Goal: Information Seeking & Learning: Check status

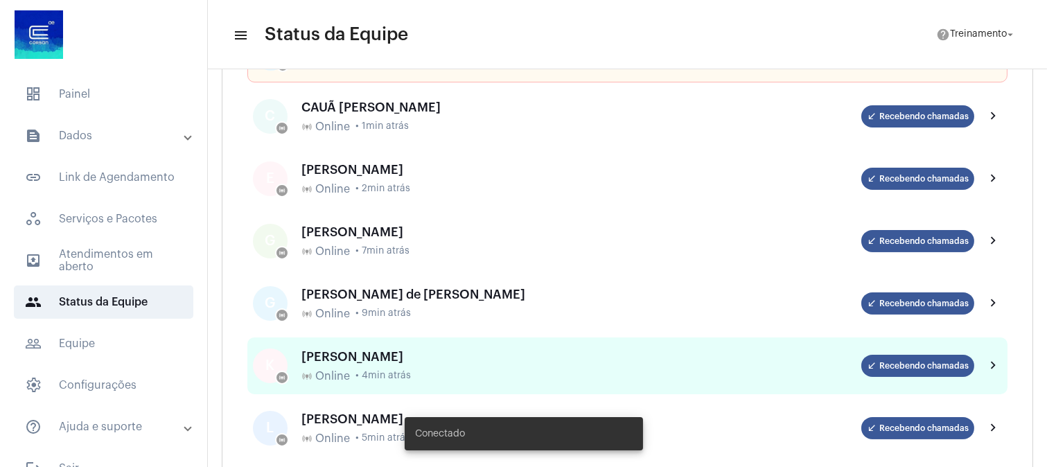
scroll to position [154, 0]
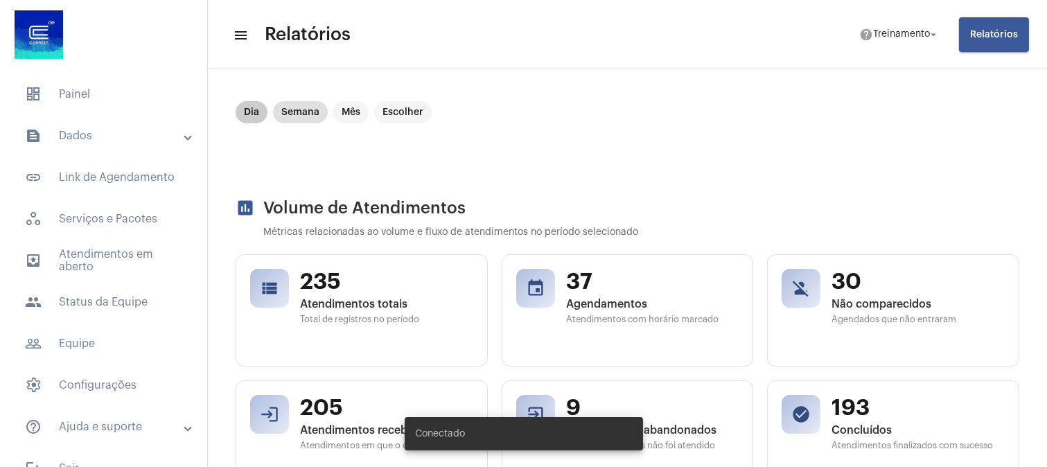
click at [250, 112] on mat-chip "Dia" at bounding box center [252, 112] width 32 height 22
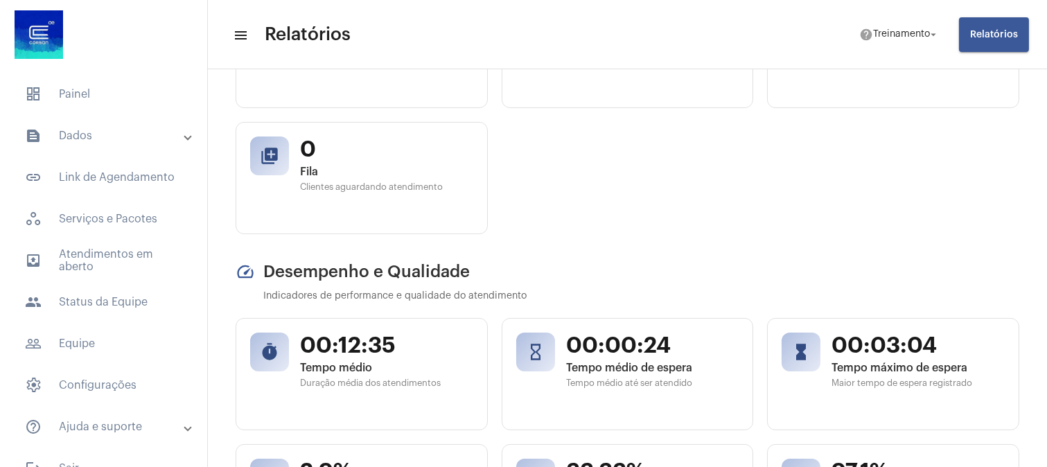
scroll to position [154, 0]
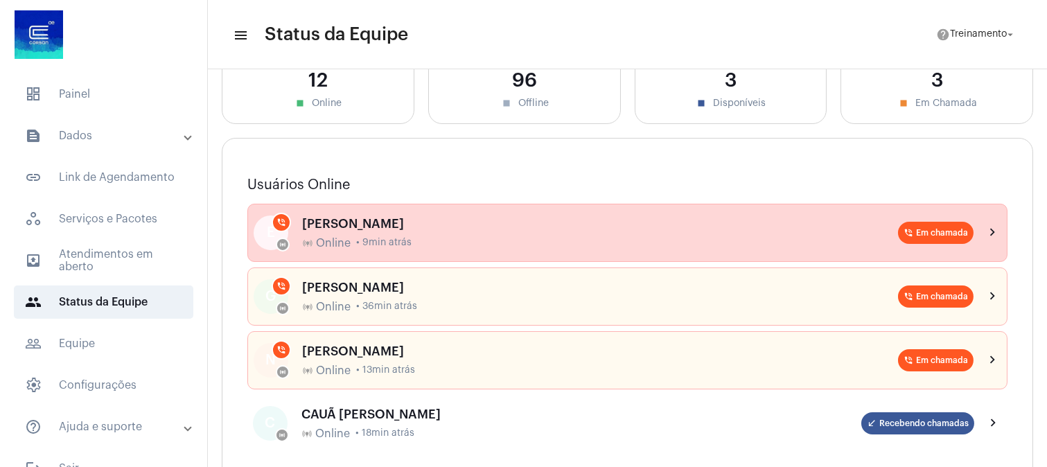
scroll to position [154, 0]
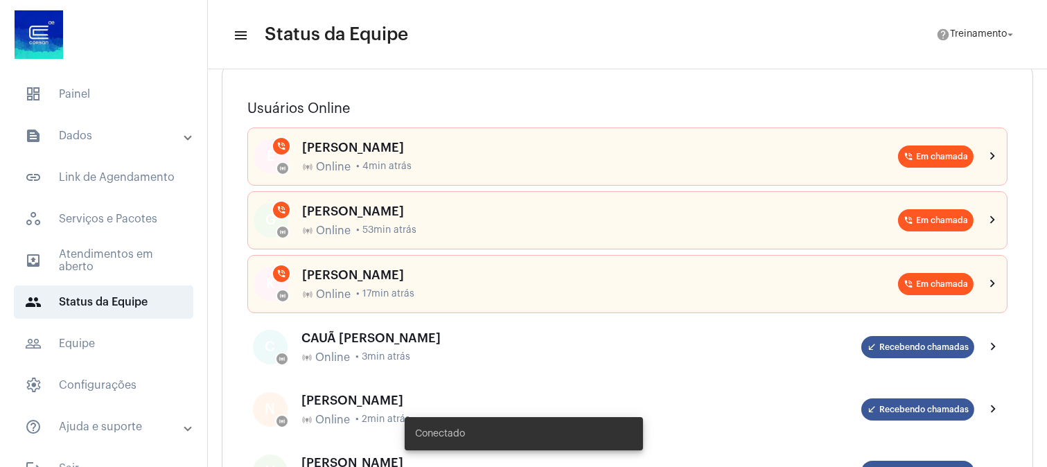
scroll to position [231, 0]
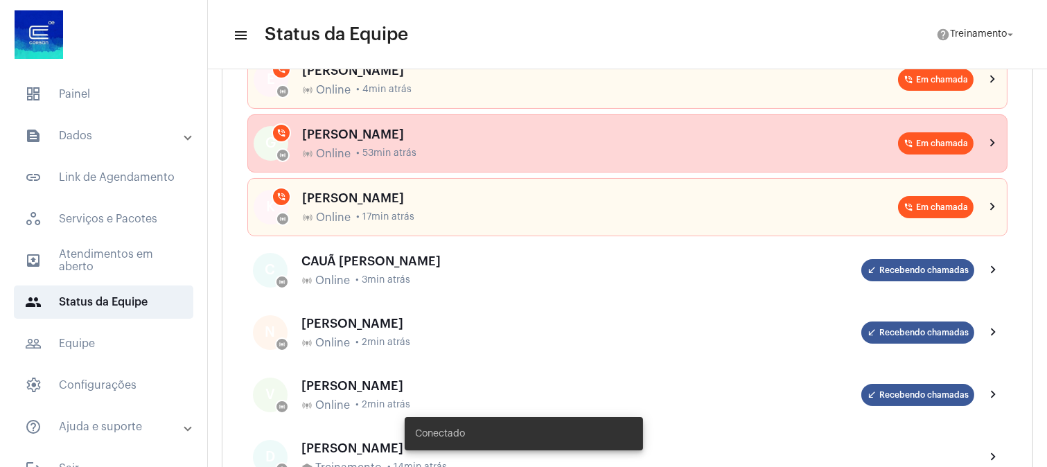
click at [356, 148] on div "online_prediction Online • 53min atrás" at bounding box center [600, 154] width 596 height 12
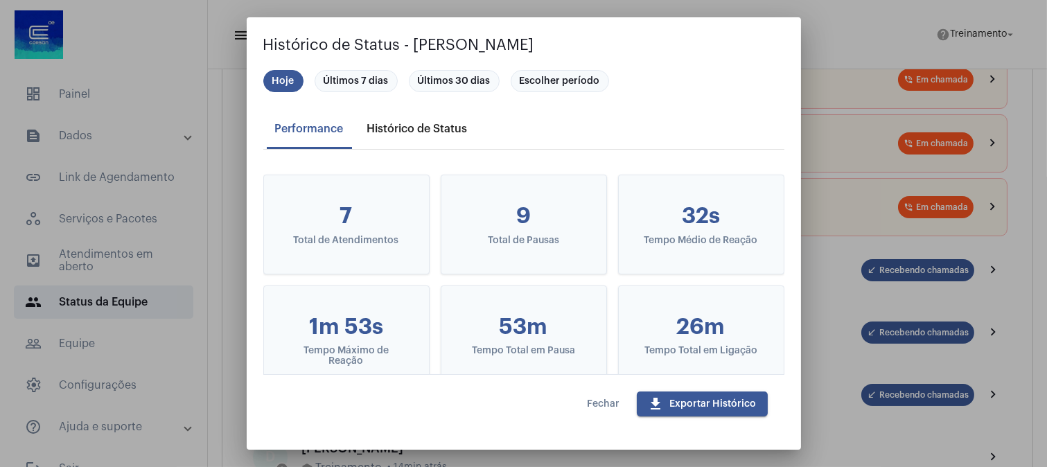
click at [383, 123] on div "Histórico de Status" at bounding box center [417, 129] width 100 height 12
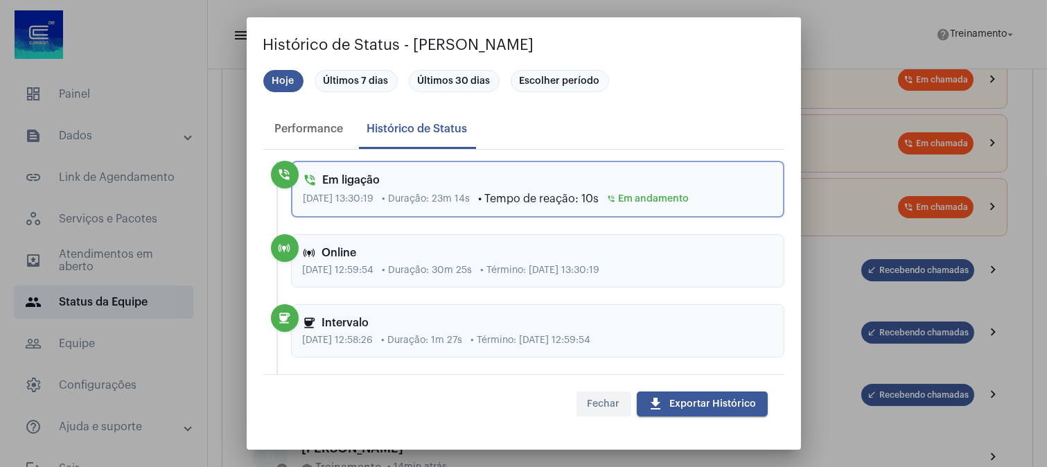
click at [603, 405] on span "Fechar" at bounding box center [604, 404] width 33 height 10
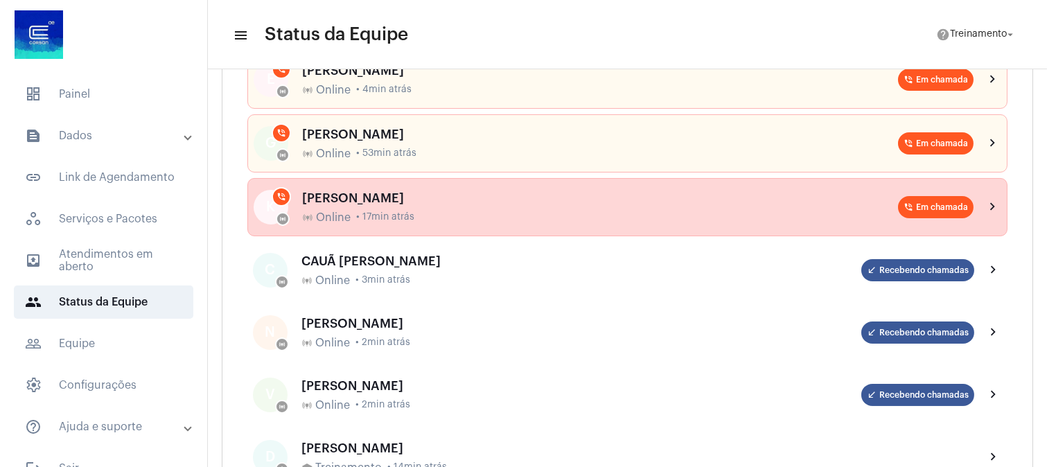
click at [428, 213] on div "online_prediction Online • 17min atrás" at bounding box center [600, 217] width 596 height 12
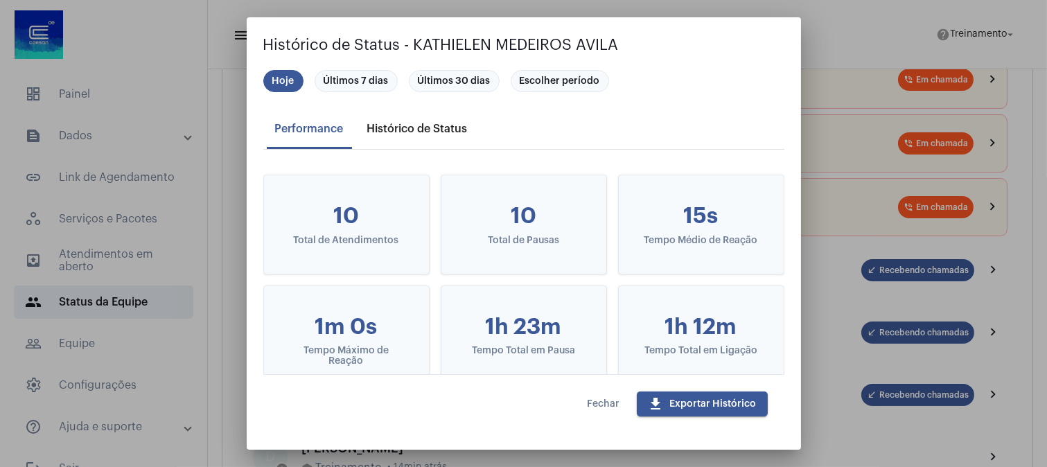
click at [439, 120] on div "Histórico de Status" at bounding box center [417, 128] width 117 height 33
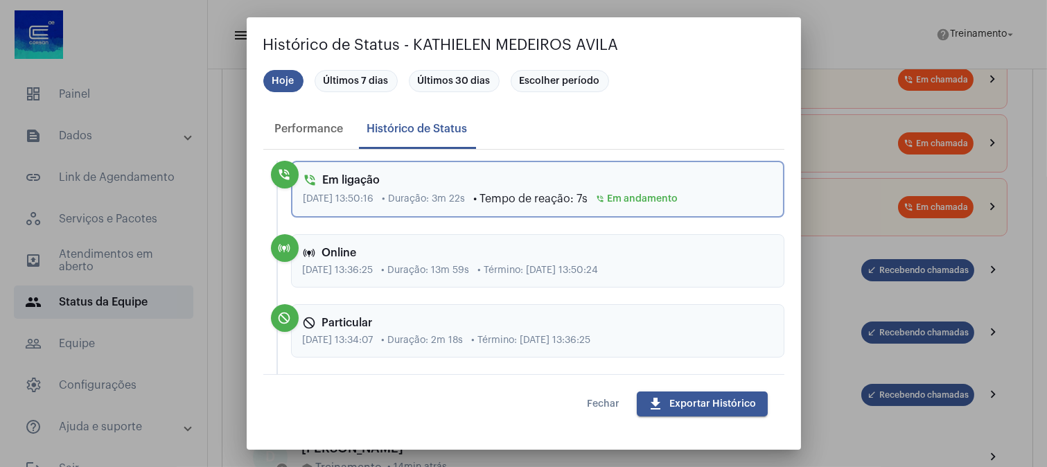
click at [602, 412] on button "Fechar" at bounding box center [604, 404] width 55 height 25
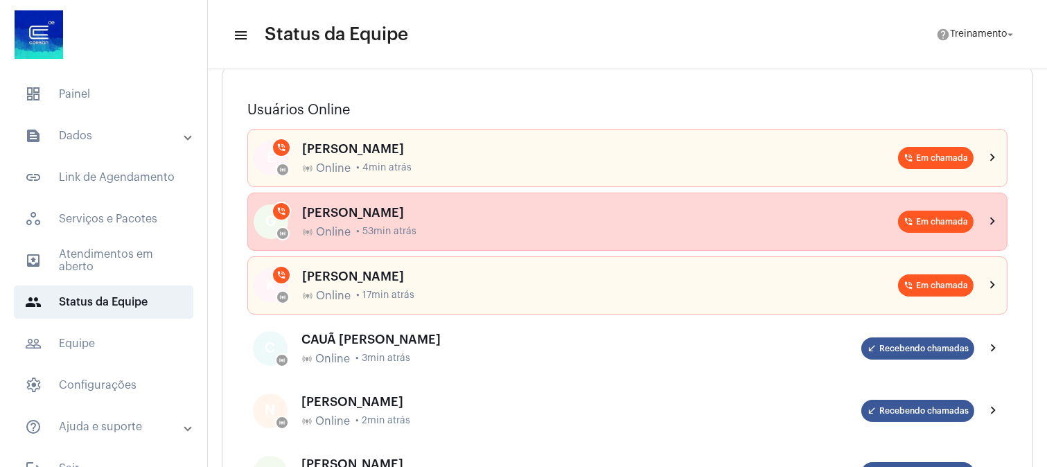
scroll to position [154, 0]
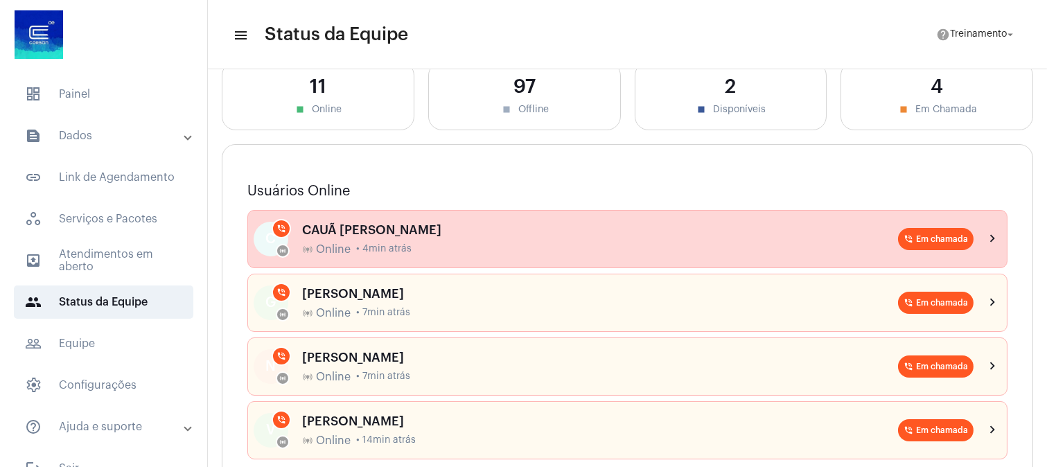
scroll to position [154, 0]
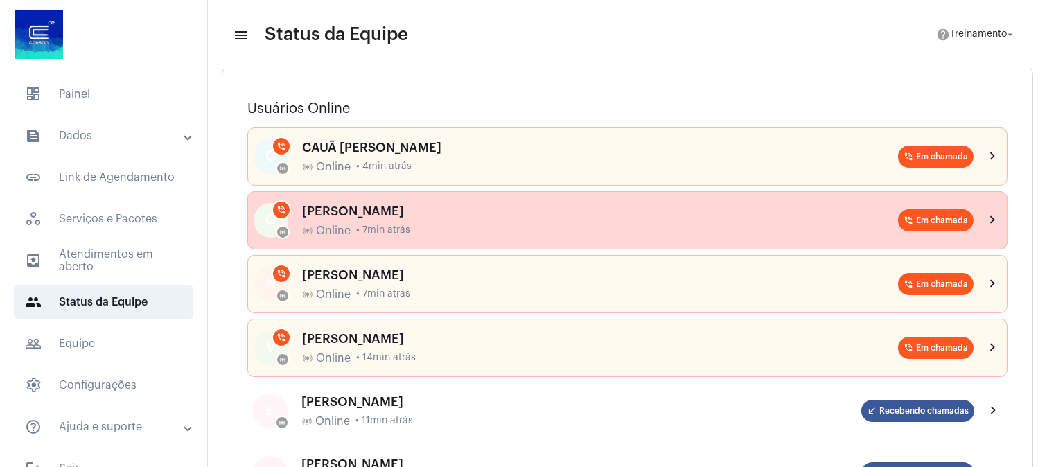
click at [448, 226] on div "online_prediction Online • 7min atrás" at bounding box center [600, 231] width 596 height 12
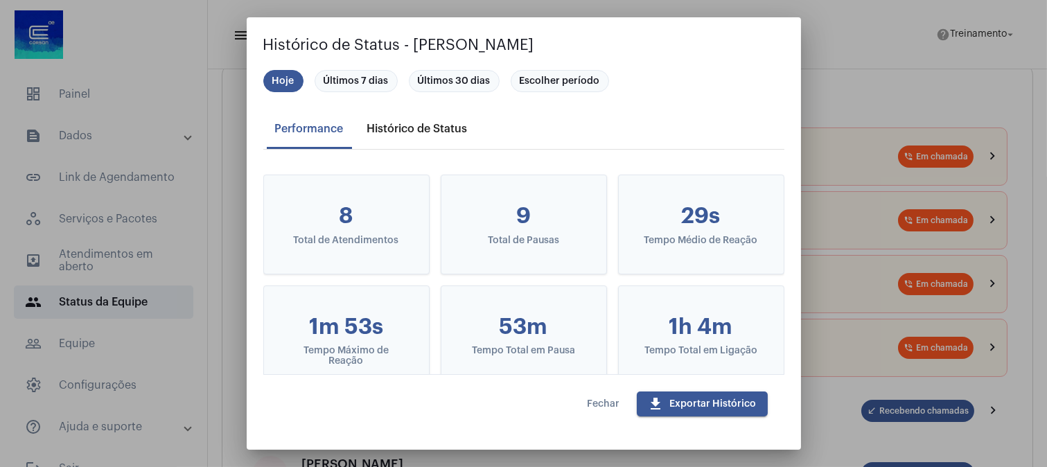
click at [405, 123] on div "Histórico de Status" at bounding box center [417, 129] width 100 height 12
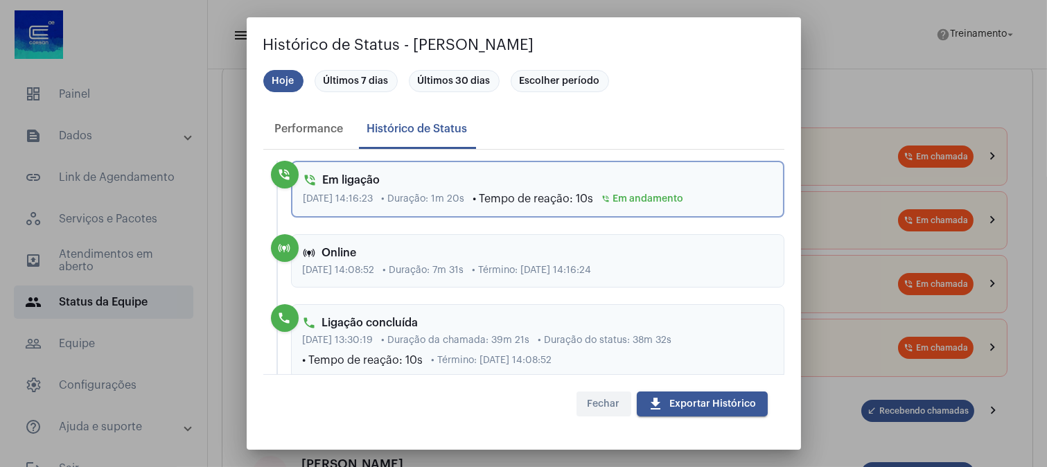
click at [604, 400] on span "Fechar" at bounding box center [604, 404] width 33 height 10
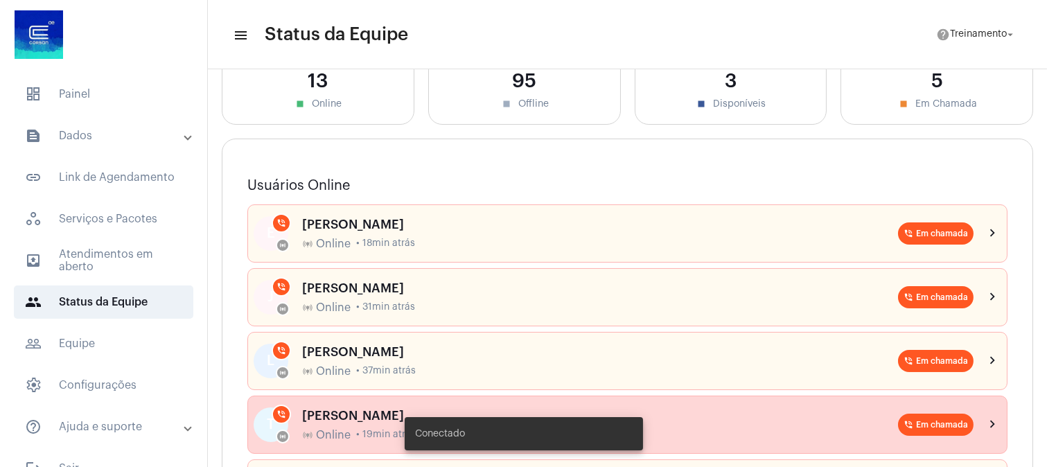
scroll to position [154, 0]
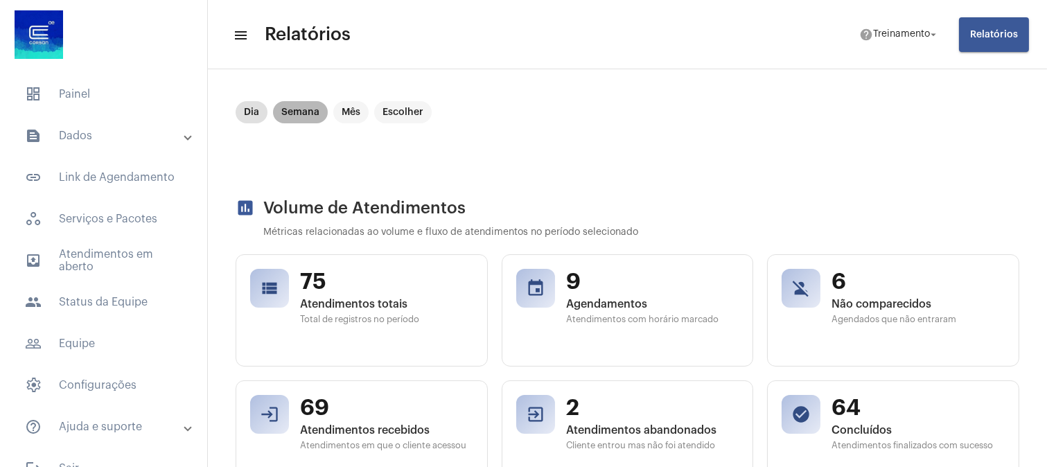
click at [301, 111] on mat-chip "Semana" at bounding box center [300, 112] width 55 height 22
click at [253, 105] on mat-chip "Dia" at bounding box center [252, 112] width 32 height 22
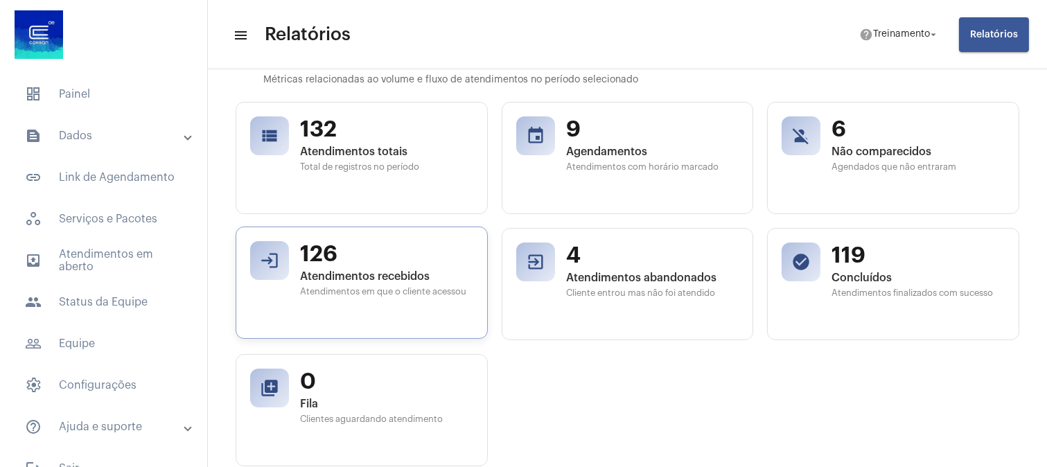
scroll to position [154, 0]
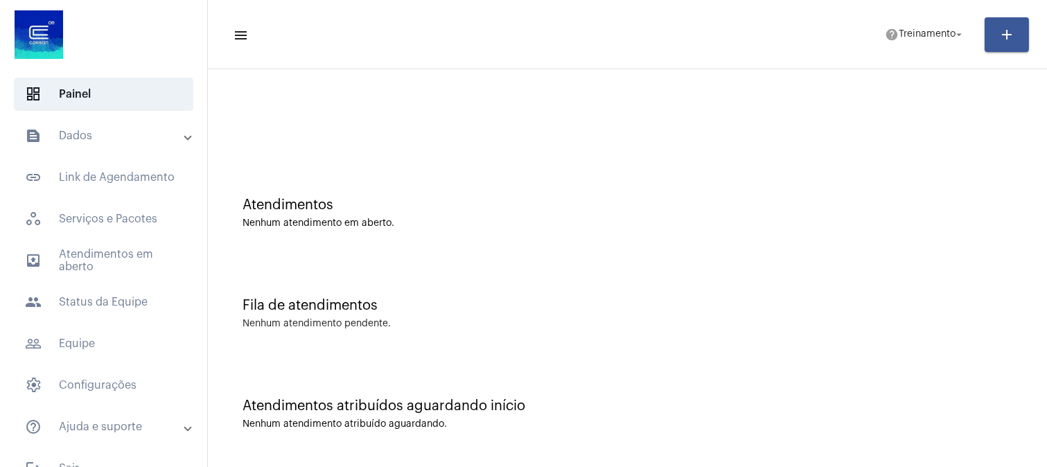
click at [518, 116] on div at bounding box center [627, 116] width 825 height 80
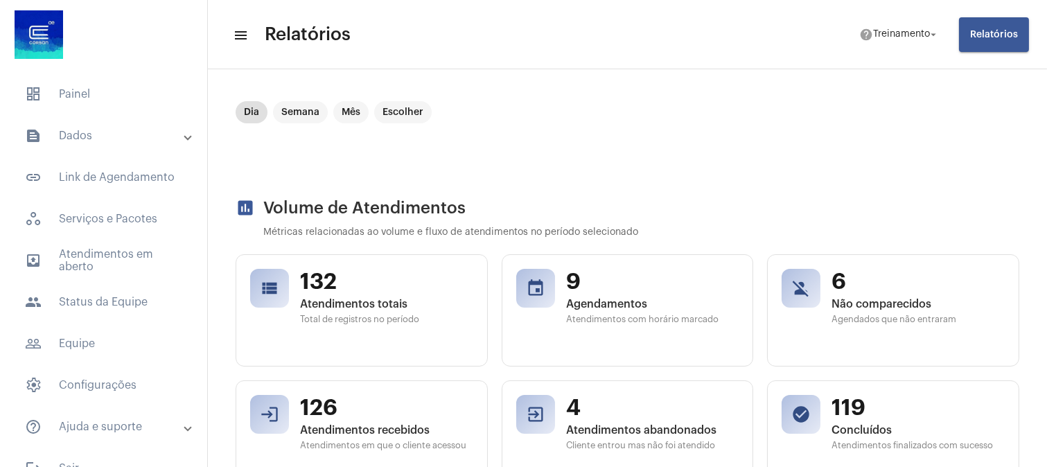
scroll to position [154, 0]
click at [258, 112] on mat-chip "Dia" at bounding box center [252, 112] width 32 height 22
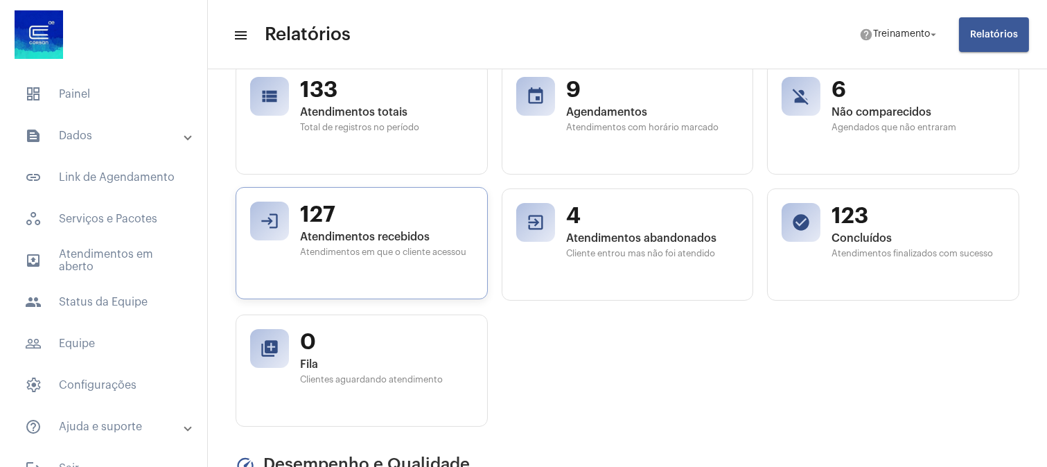
scroll to position [231, 0]
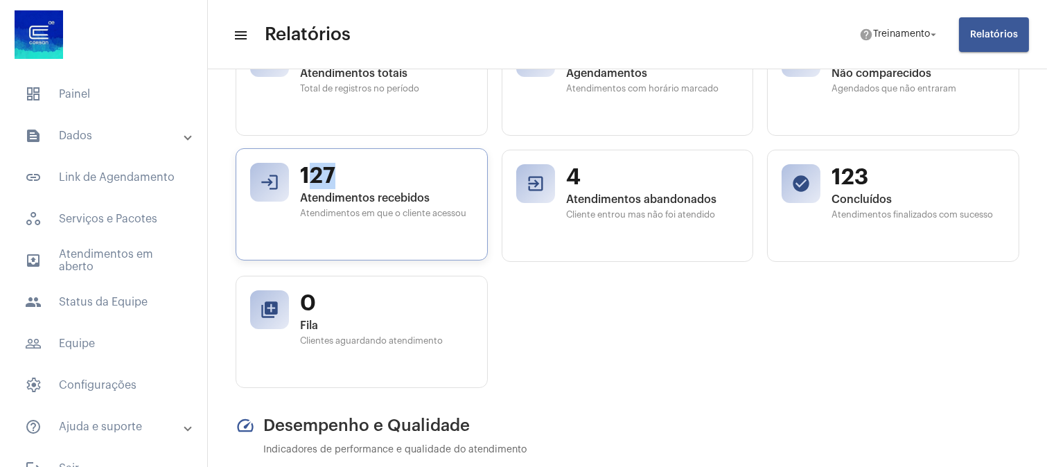
drag, startPoint x: 309, startPoint y: 177, endPoint x: 337, endPoint y: 187, distance: 30.0
click at [337, 187] on span "127" at bounding box center [386, 176] width 173 height 26
click at [839, 316] on div "view_list 133 Atendimentos totais Total de registros no período event 9 Agendam…" at bounding box center [628, 206] width 784 height 365
click at [586, 198] on span "Atendimentos abandonados" at bounding box center [652, 198] width 173 height 12
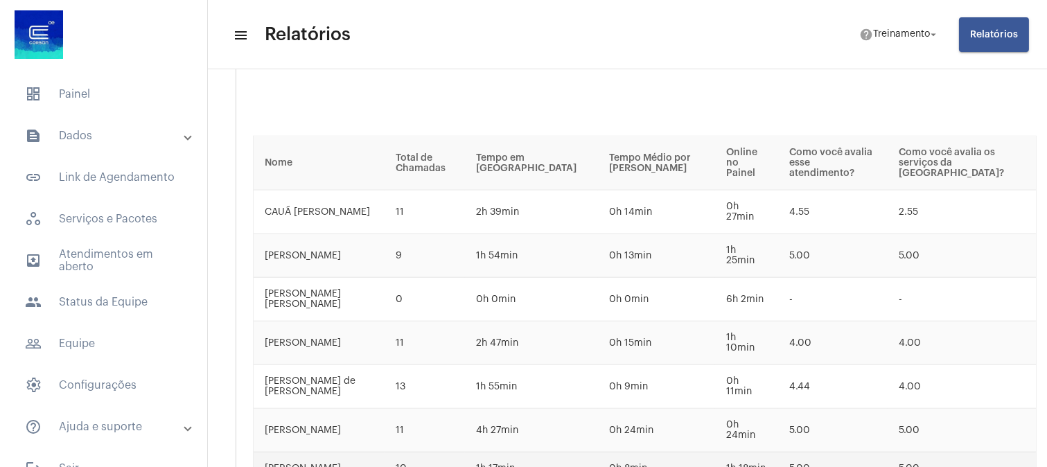
scroll to position [2592, 0]
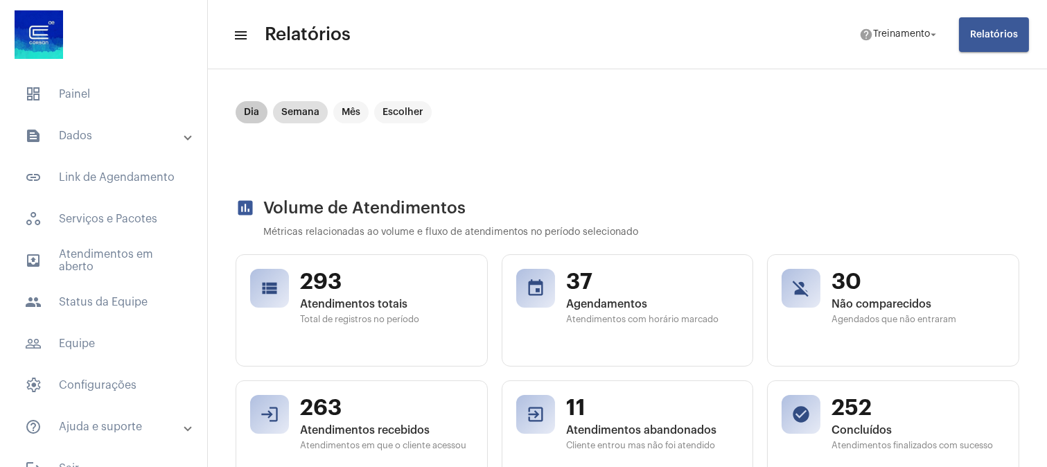
click at [243, 114] on mat-chip "Dia" at bounding box center [252, 112] width 32 height 22
click at [416, 281] on span "133" at bounding box center [386, 281] width 173 height 26
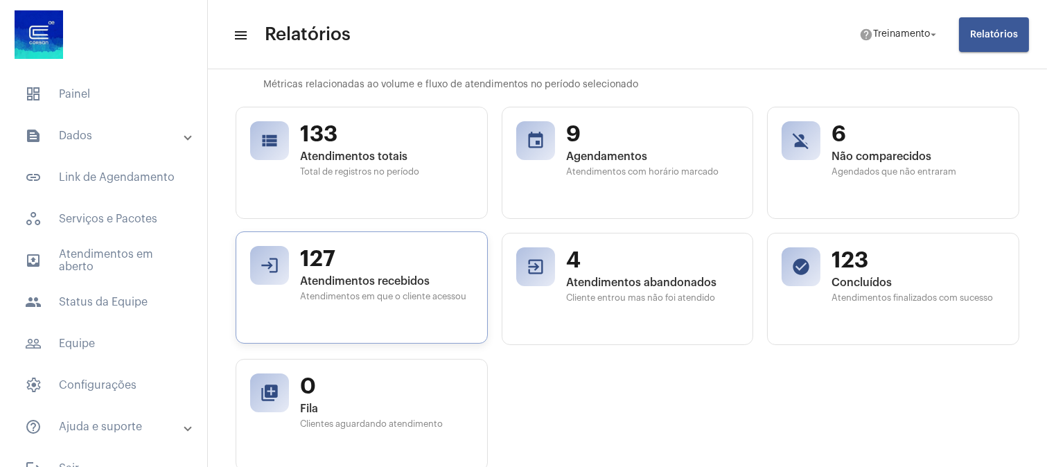
scroll to position [154, 0]
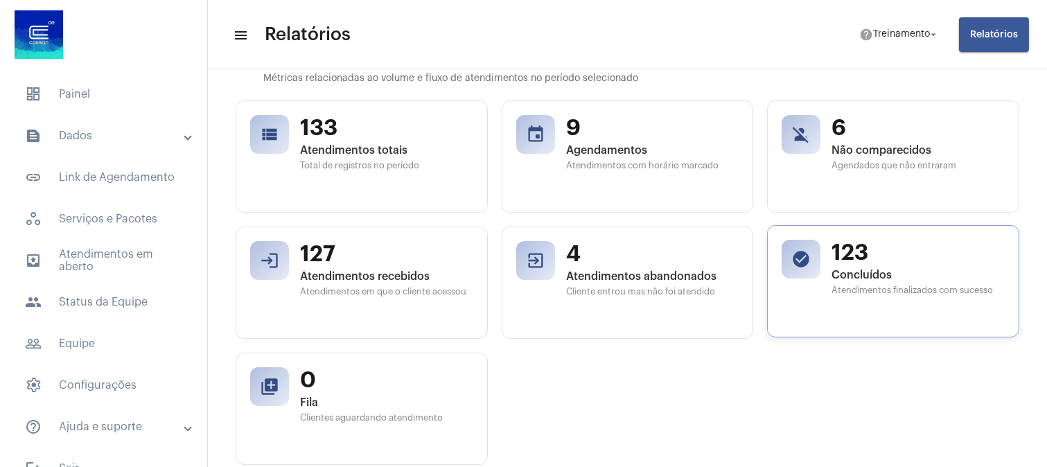
click at [913, 274] on span "Concluídos" at bounding box center [918, 275] width 173 height 12
click at [665, 270] on span "Atendimentos abandonados" at bounding box center [652, 275] width 173 height 12
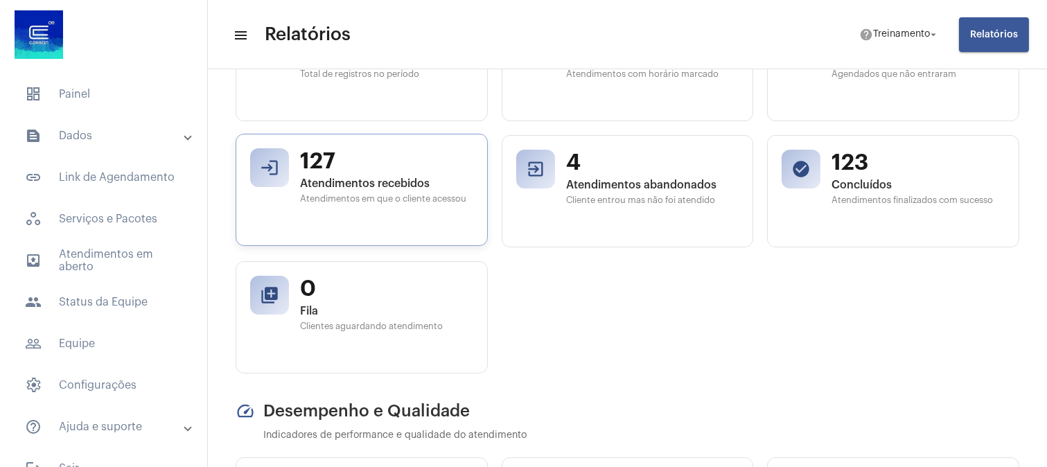
scroll to position [385, 0]
